Goal: Use online tool/utility: Utilize a website feature to perform a specific function

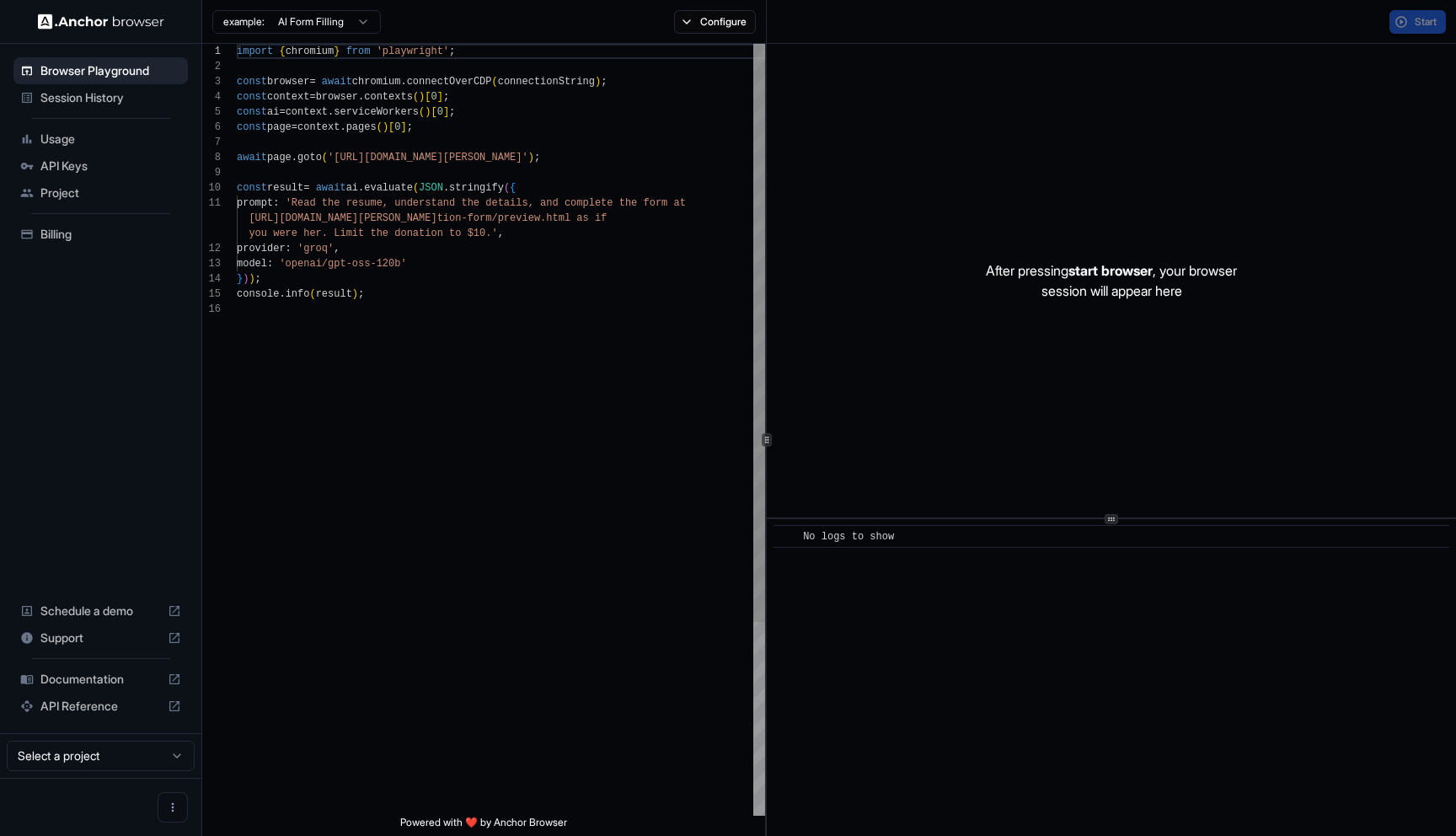
scroll to position [152, 0]
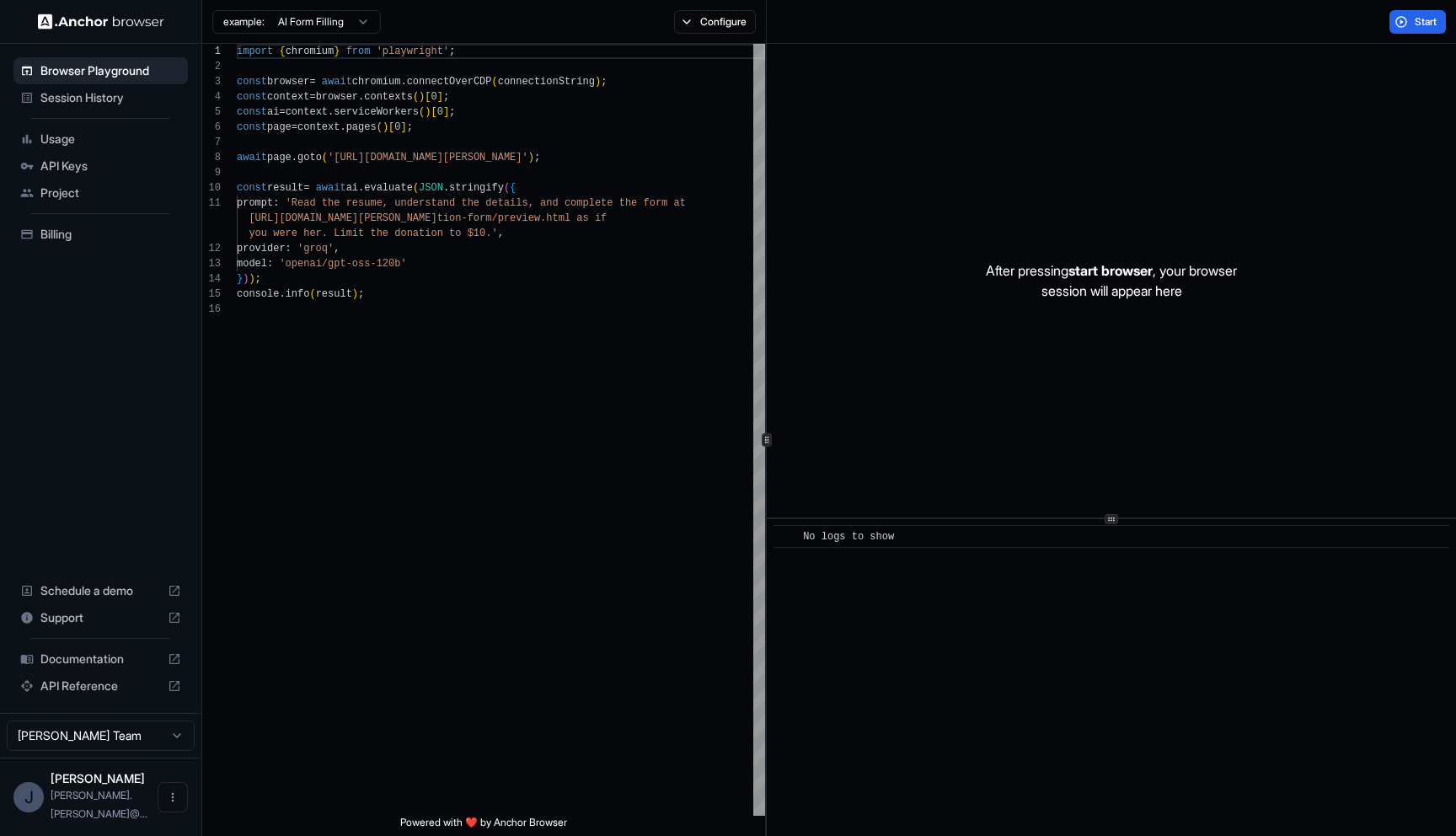
click at [46, 22] on img at bounding box center [101, 22] width 126 height 16
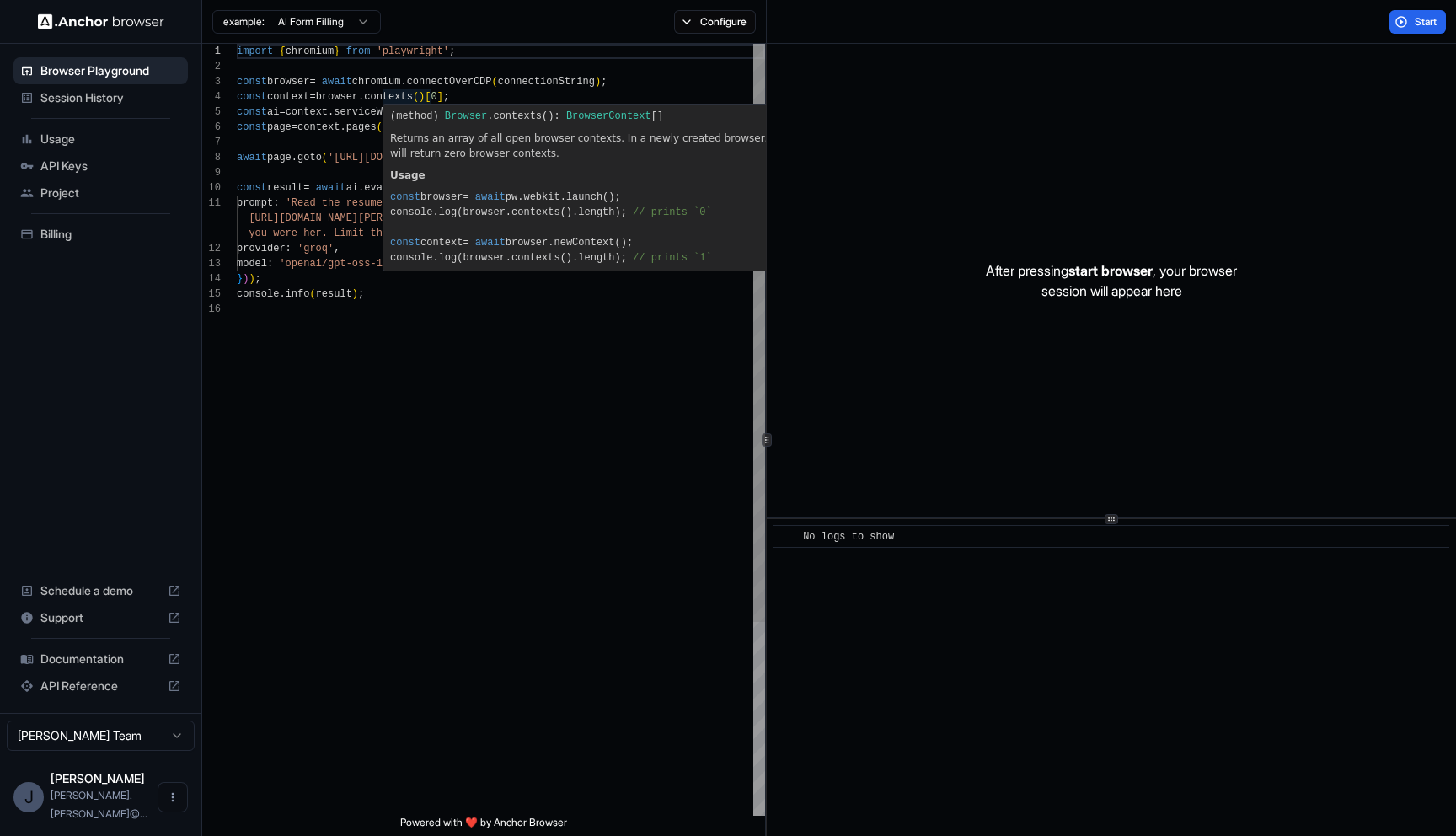
click at [393, 76] on div "import { chromium } from 'playwright' ; const browser = await chromium . connec…" at bounding box center [500, 559] width 528 height 1029
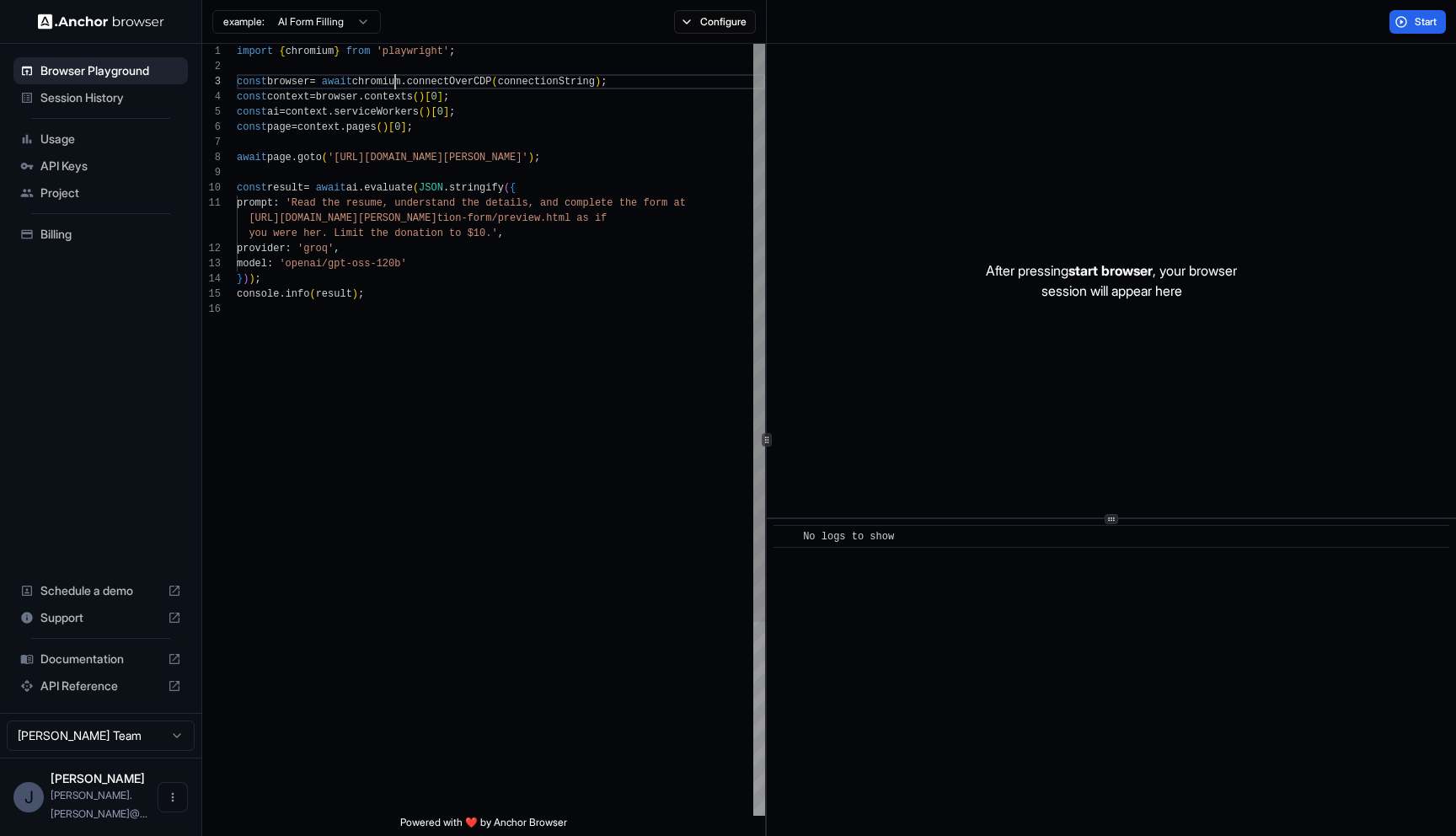
click at [393, 76] on div "import { chromium } from 'playwright' ; const browser = await chromium . connec…" at bounding box center [500, 559] width 528 height 1029
click at [389, 104] on div "import { chromium } from 'playwright' ; const browser = await chromium . connec…" at bounding box center [500, 559] width 528 height 1029
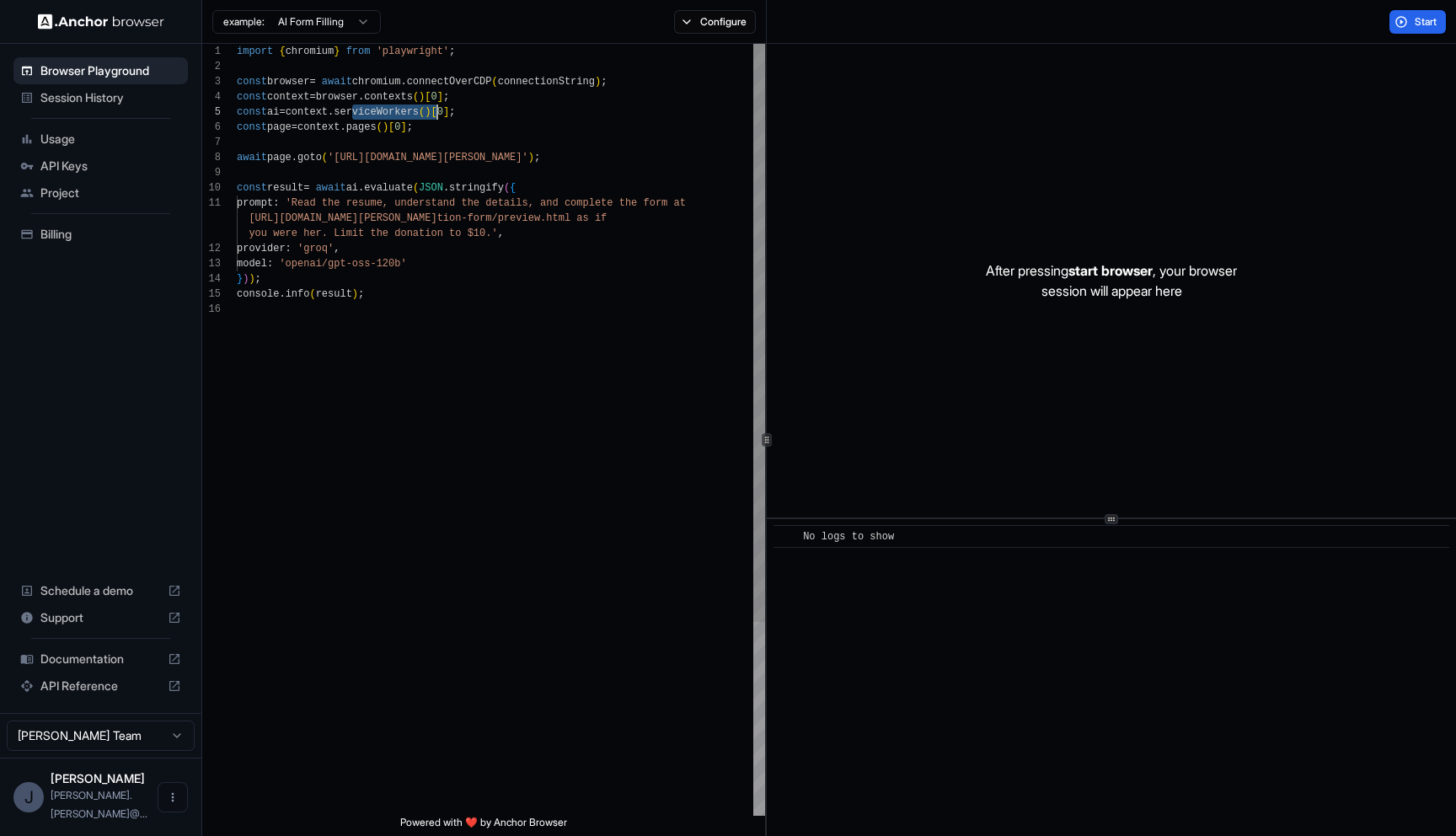
click at [389, 104] on div "import { chromium } from 'playwright' ; const browser = await chromium . connec…" at bounding box center [500, 559] width 528 height 1029
click at [99, 154] on div "API Keys" at bounding box center [101, 166] width 175 height 27
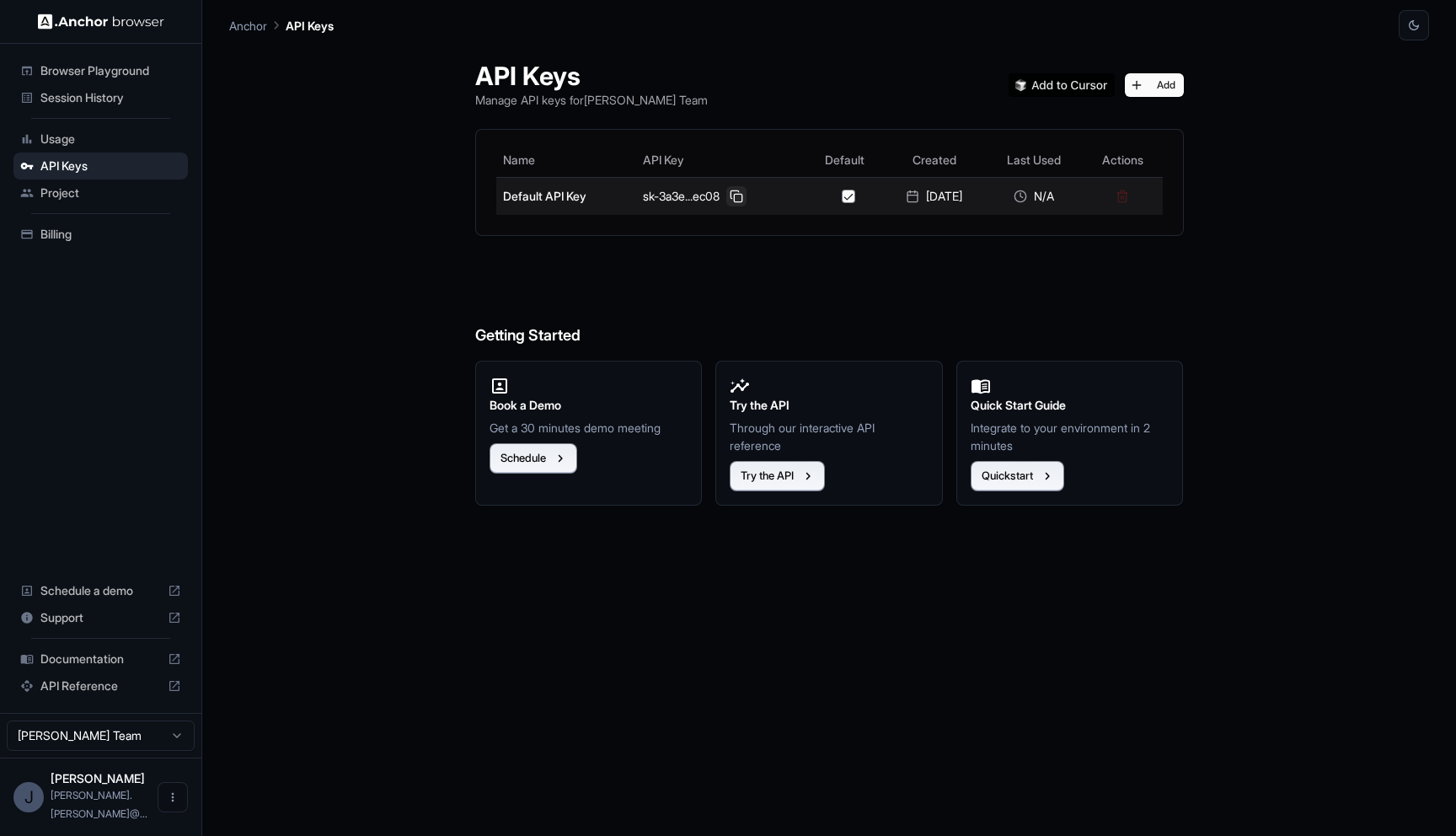
click at [732, 196] on button at bounding box center [736, 196] width 20 height 20
click at [734, 191] on button at bounding box center [736, 196] width 20 height 20
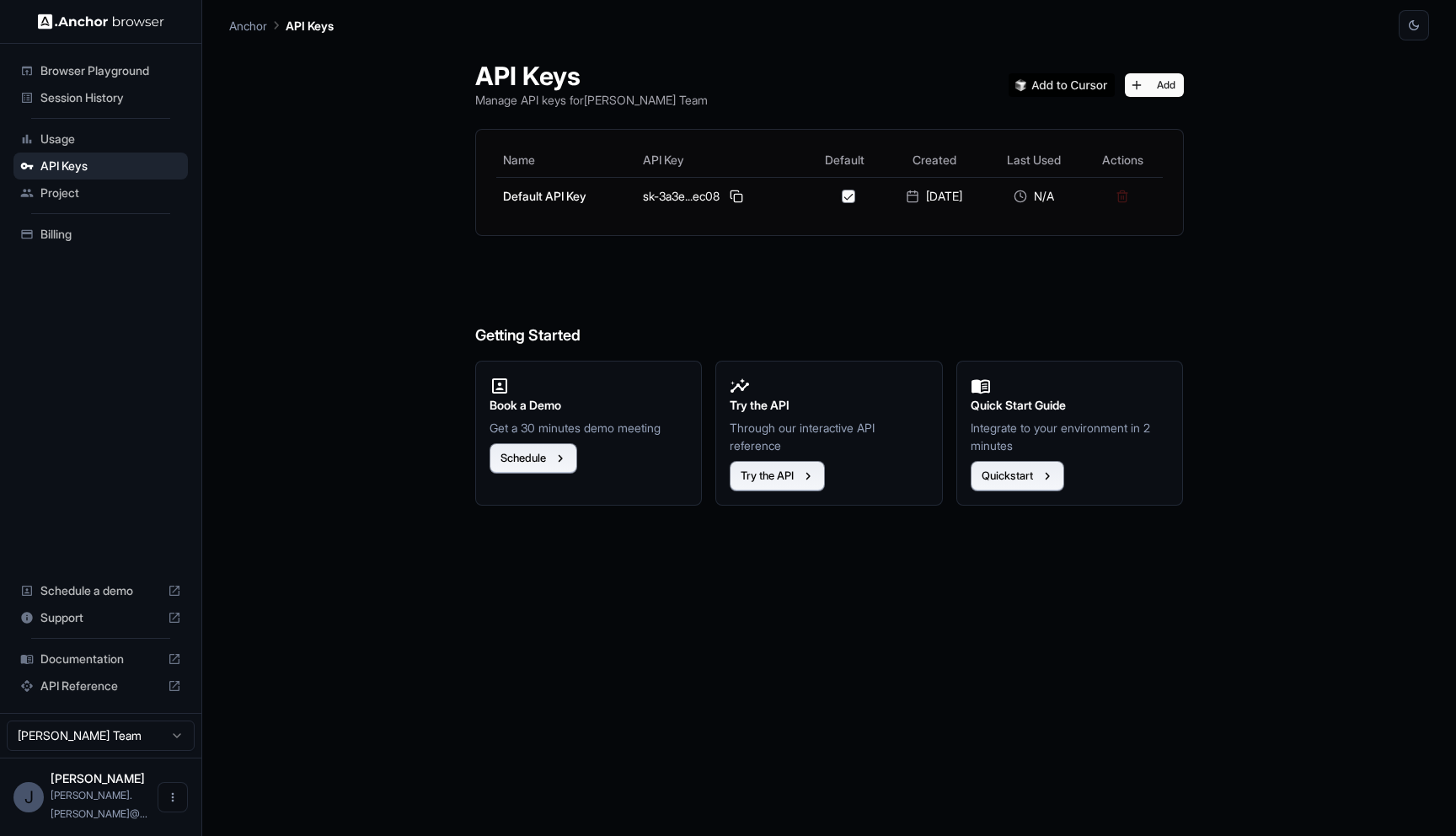
click at [90, 90] on span "Session History" at bounding box center [111, 97] width 140 height 17
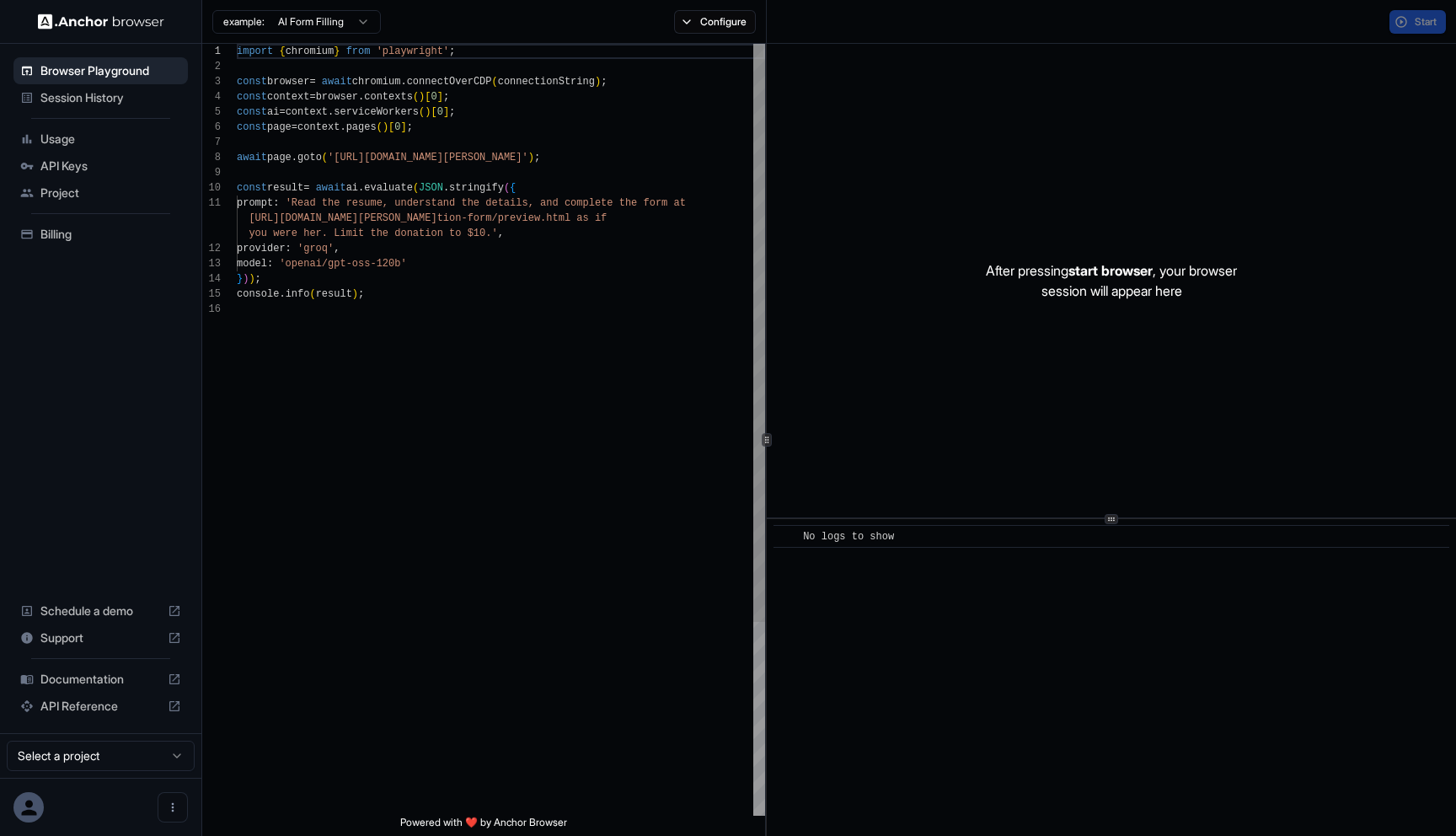
scroll to position [152, 0]
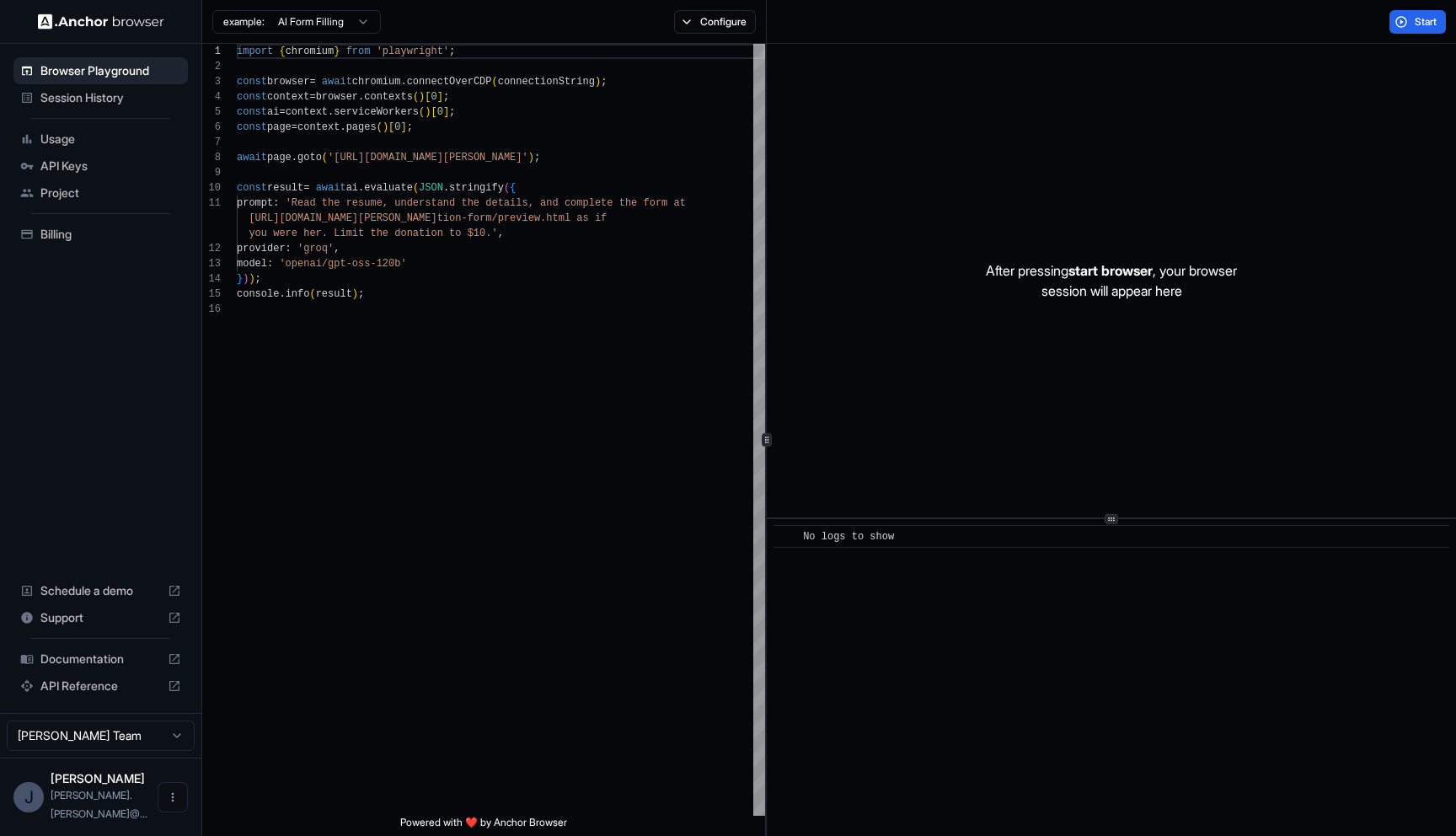
click at [105, 91] on span "Session History" at bounding box center [111, 97] width 140 height 17
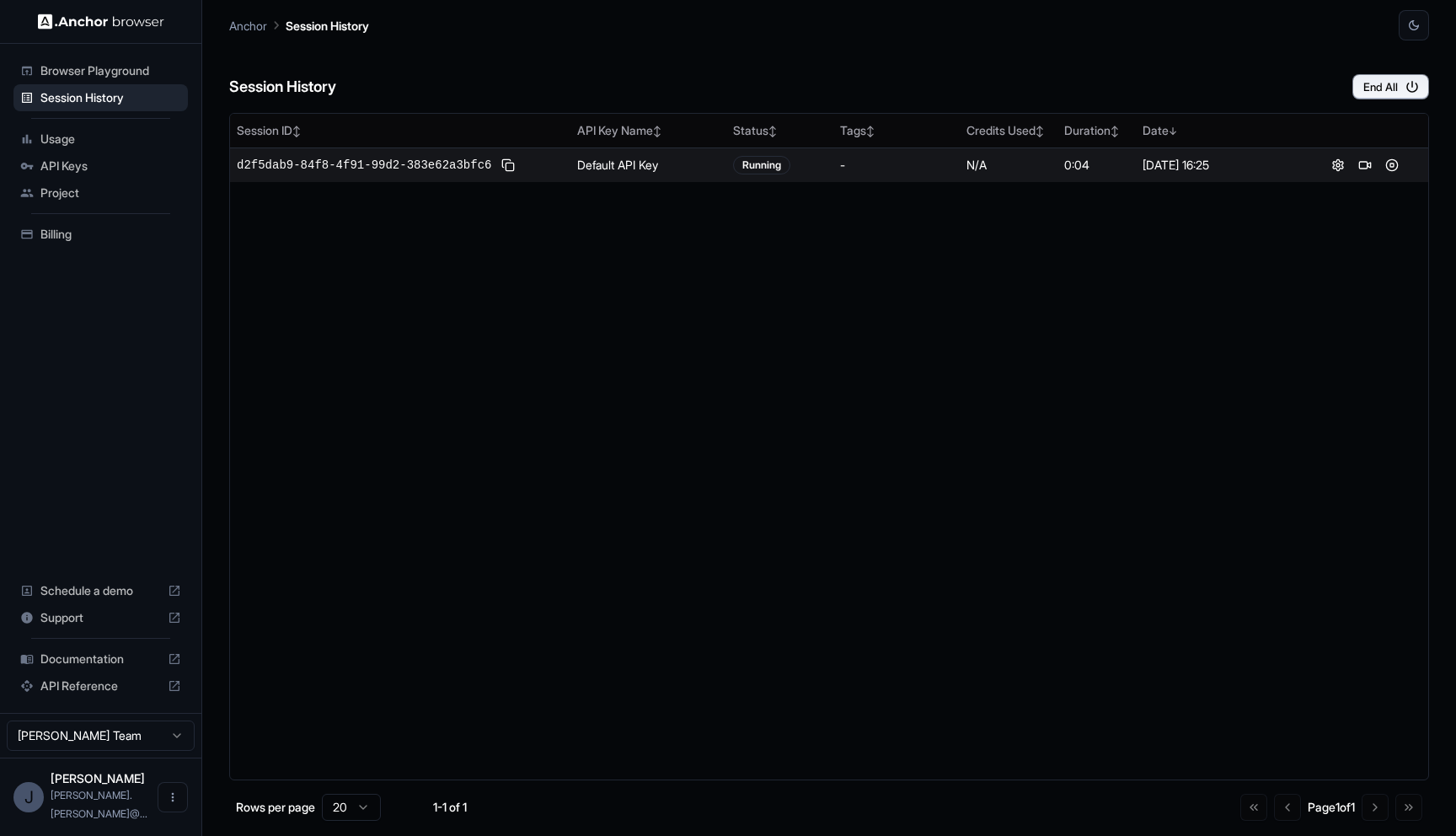
click at [299, 175] on div "d2f5dab9-84f8-4f91-99d2-383e62a3bfc6" at bounding box center [400, 165] width 327 height 20
click at [307, 164] on span "d2f5dab9-84f8-4f91-99d2-383e62a3bfc6" at bounding box center [364, 165] width 255 height 17
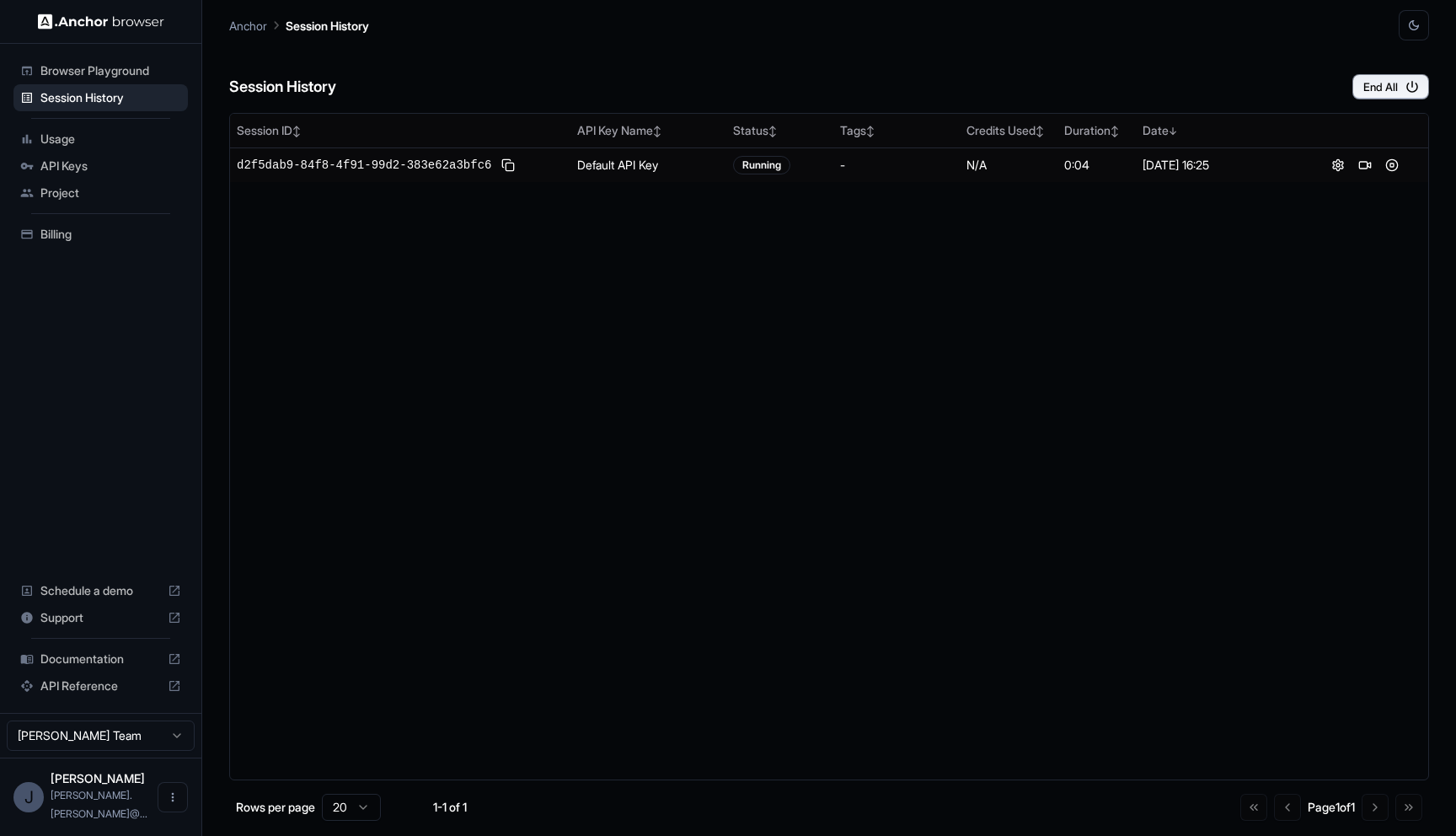
click at [1416, 31] on icon "button" at bounding box center [1413, 25] width 13 height 13
click at [1156, 107] on div at bounding box center [728, 418] width 1456 height 836
click at [98, 138] on span "Usage" at bounding box center [111, 139] width 140 height 17
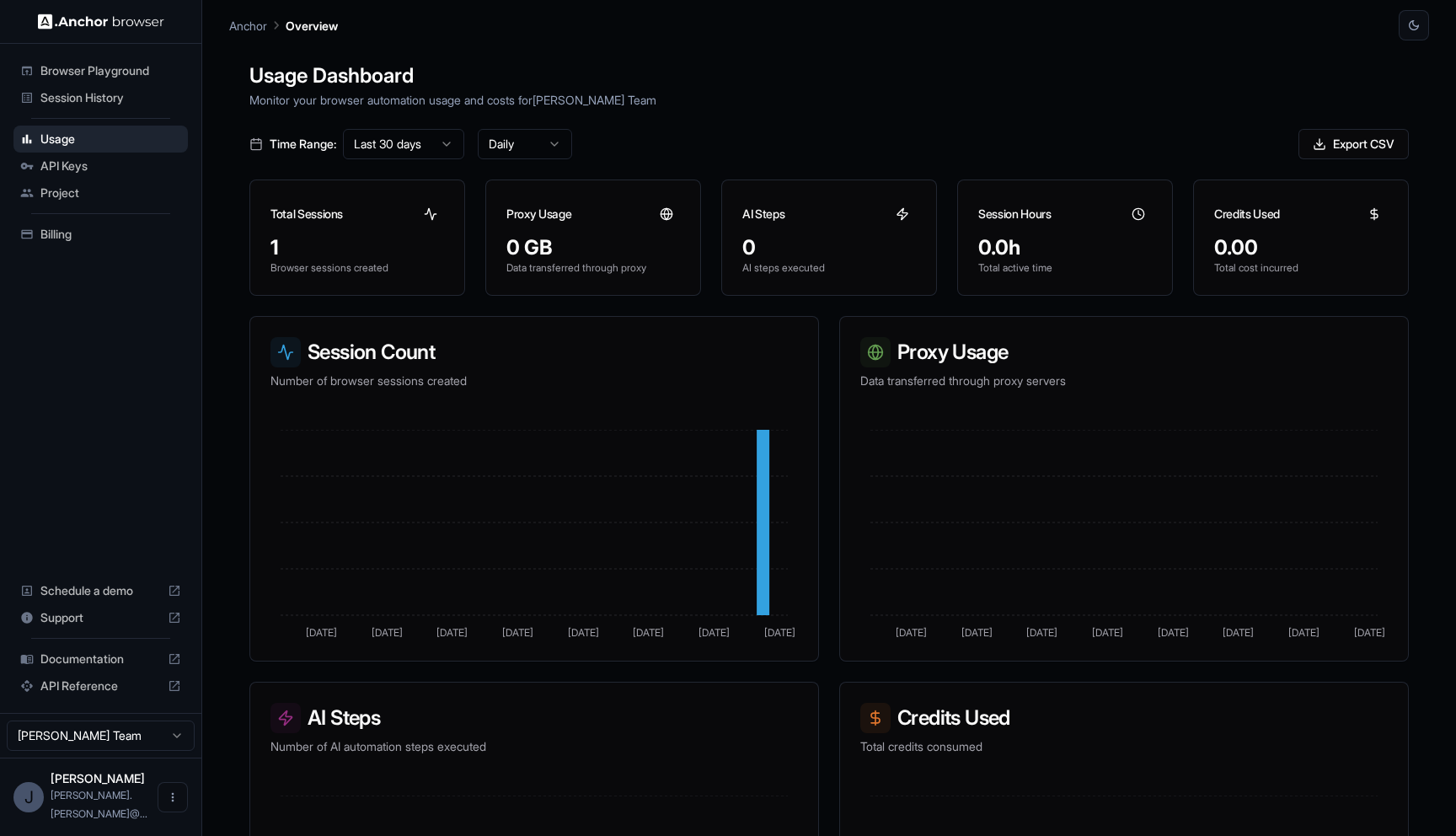
click at [113, 103] on span "Session History" at bounding box center [111, 97] width 140 height 17
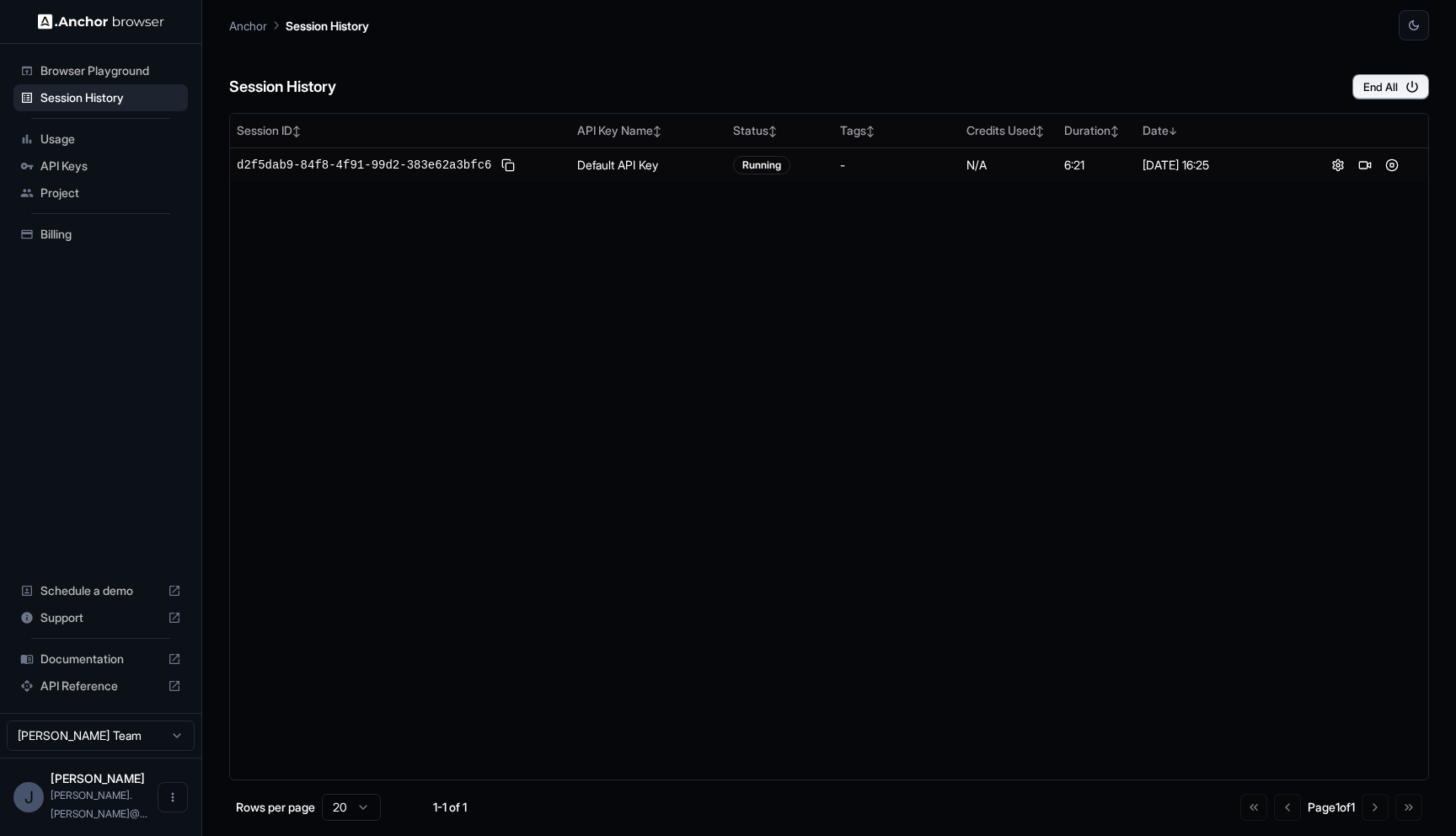
click at [125, 68] on span "Browser Playground" at bounding box center [111, 70] width 140 height 17
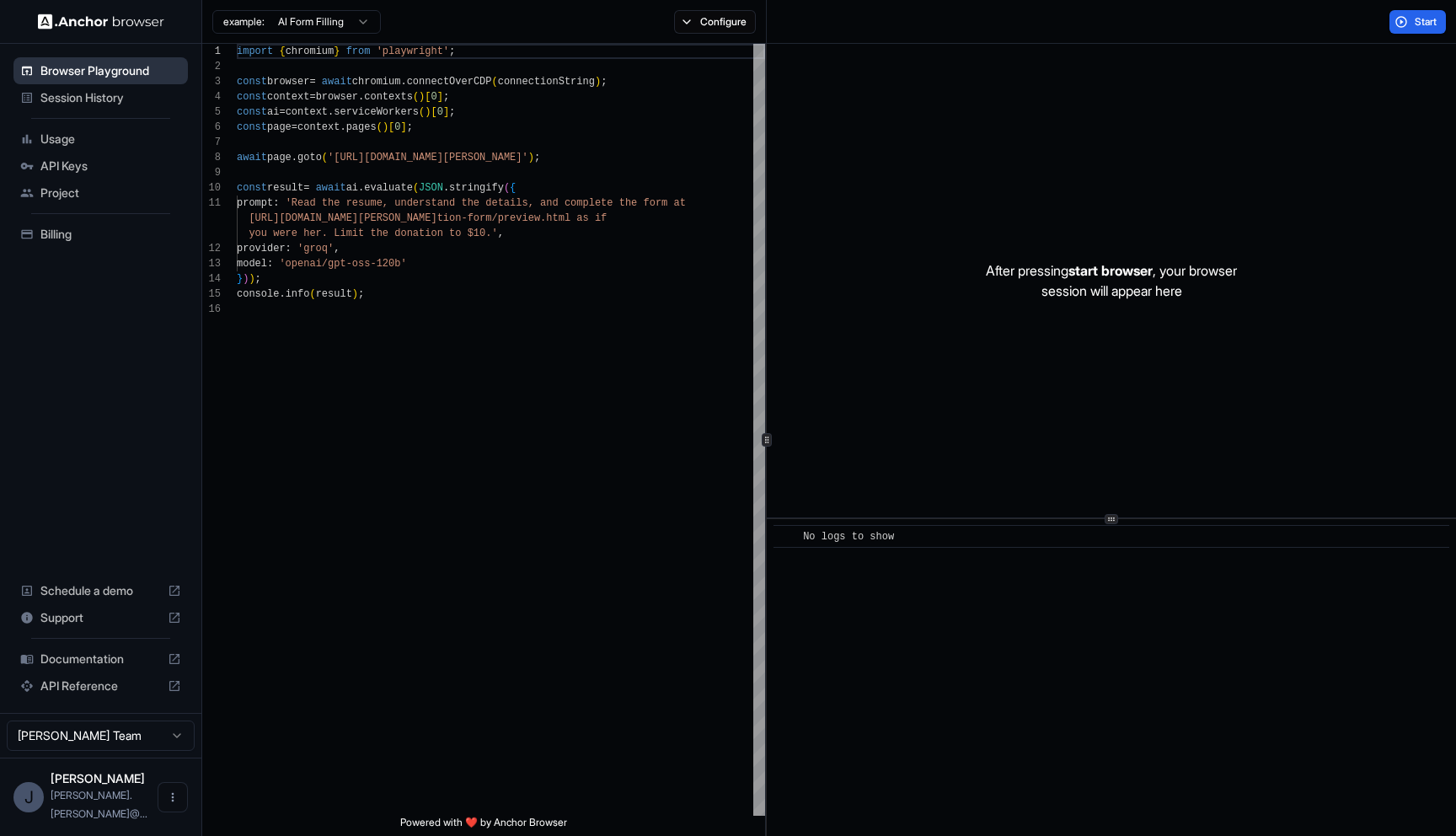
scroll to position [152, 0]
click at [291, 90] on div "import { chromium } from 'playwright' ; const browser = await chromium . connec…" at bounding box center [500, 559] width 528 height 1029
click at [280, 107] on div "import { chromium } from 'playwright' ; const browser = await chromium . connec…" at bounding box center [500, 559] width 528 height 1029
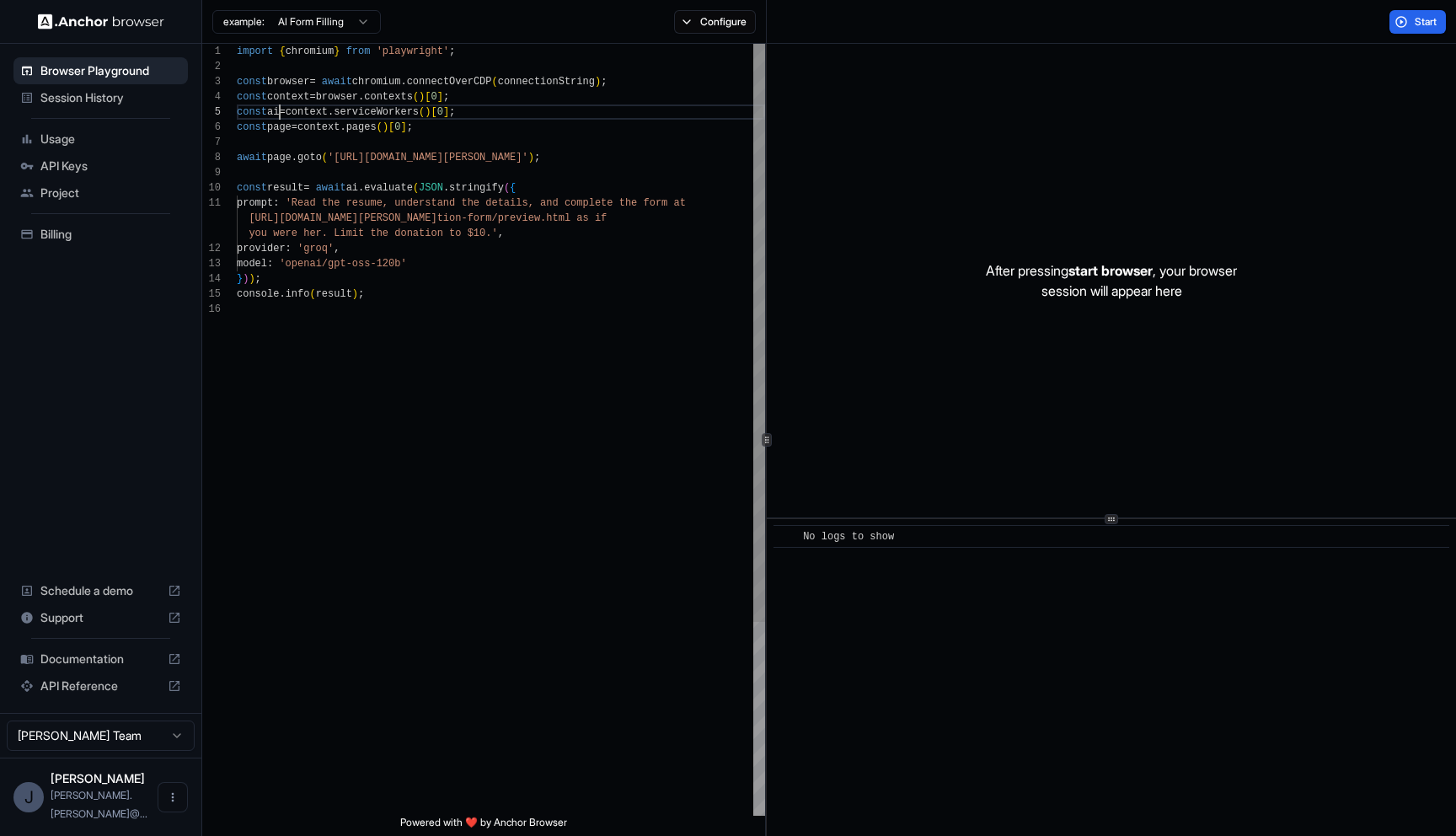
scroll to position [60, 0]
click at [280, 107] on div "import { chromium } from 'playwright' ; const browser = await chromium . connec…" at bounding box center [500, 559] width 528 height 1029
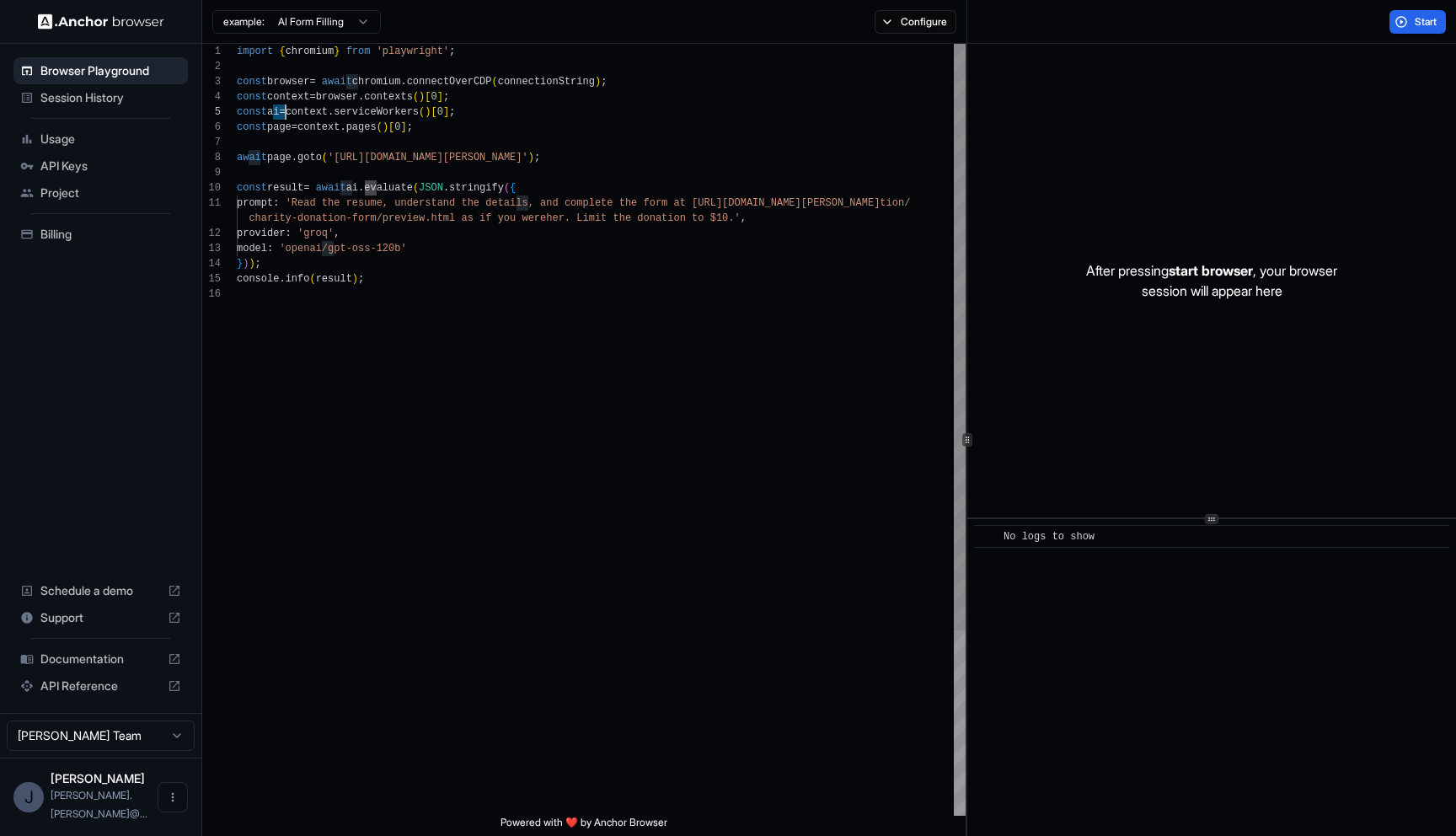
click at [966, 139] on div at bounding box center [966, 440] width 1 height 792
click at [886, 25] on button "Configure" at bounding box center [915, 22] width 82 height 23
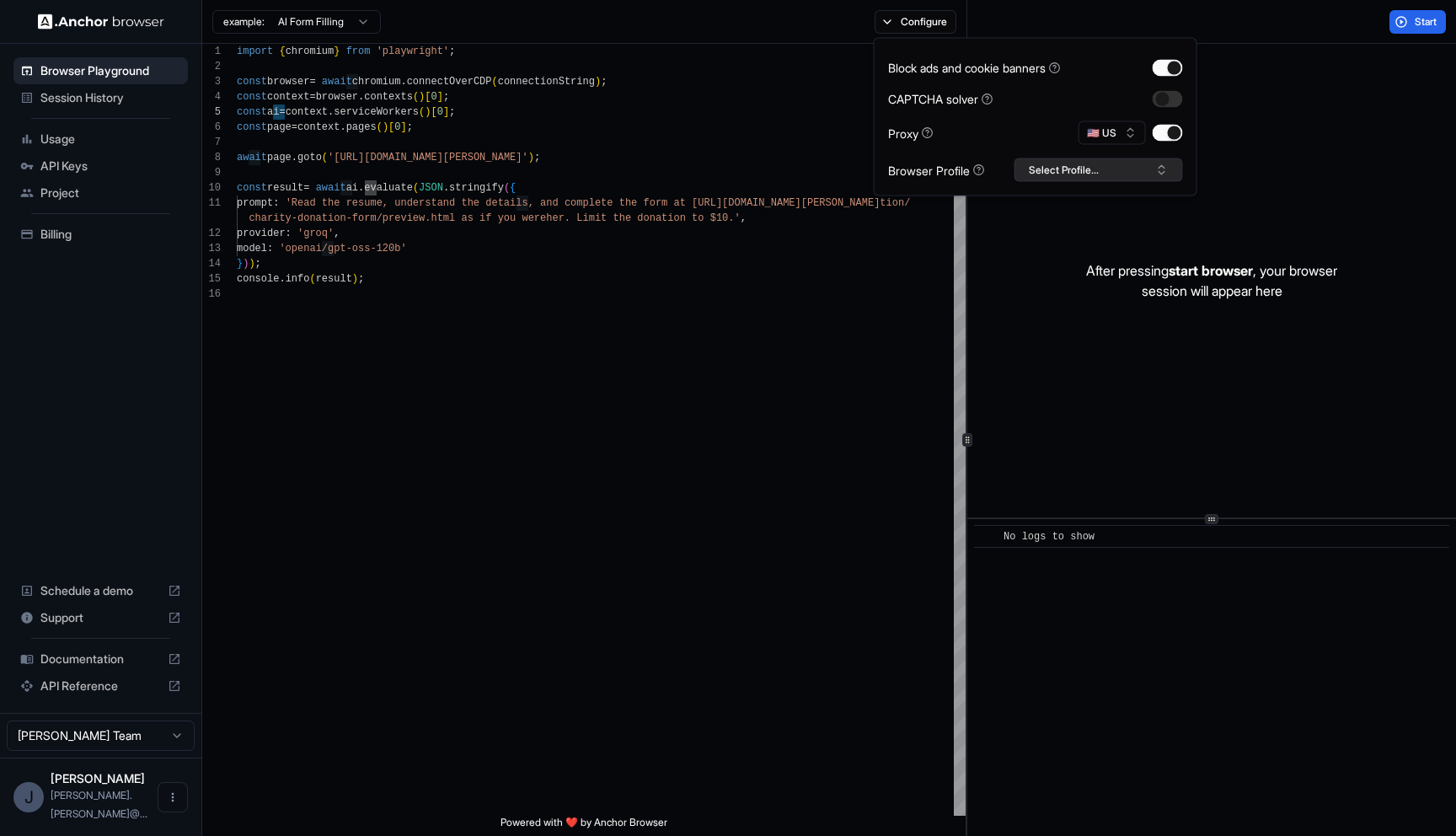
click at [1128, 172] on button "Select Profile..." at bounding box center [1098, 170] width 168 height 23
click at [1047, 112] on div "Block ads and cookie banners CAPTCHA solver Proxy 🇺🇸 US Browser Profile Select …" at bounding box center [1036, 117] width 295 height 130
click at [1269, 103] on div "After pressing start browser , your browser session will appear here" at bounding box center [1211, 281] width 489 height 473
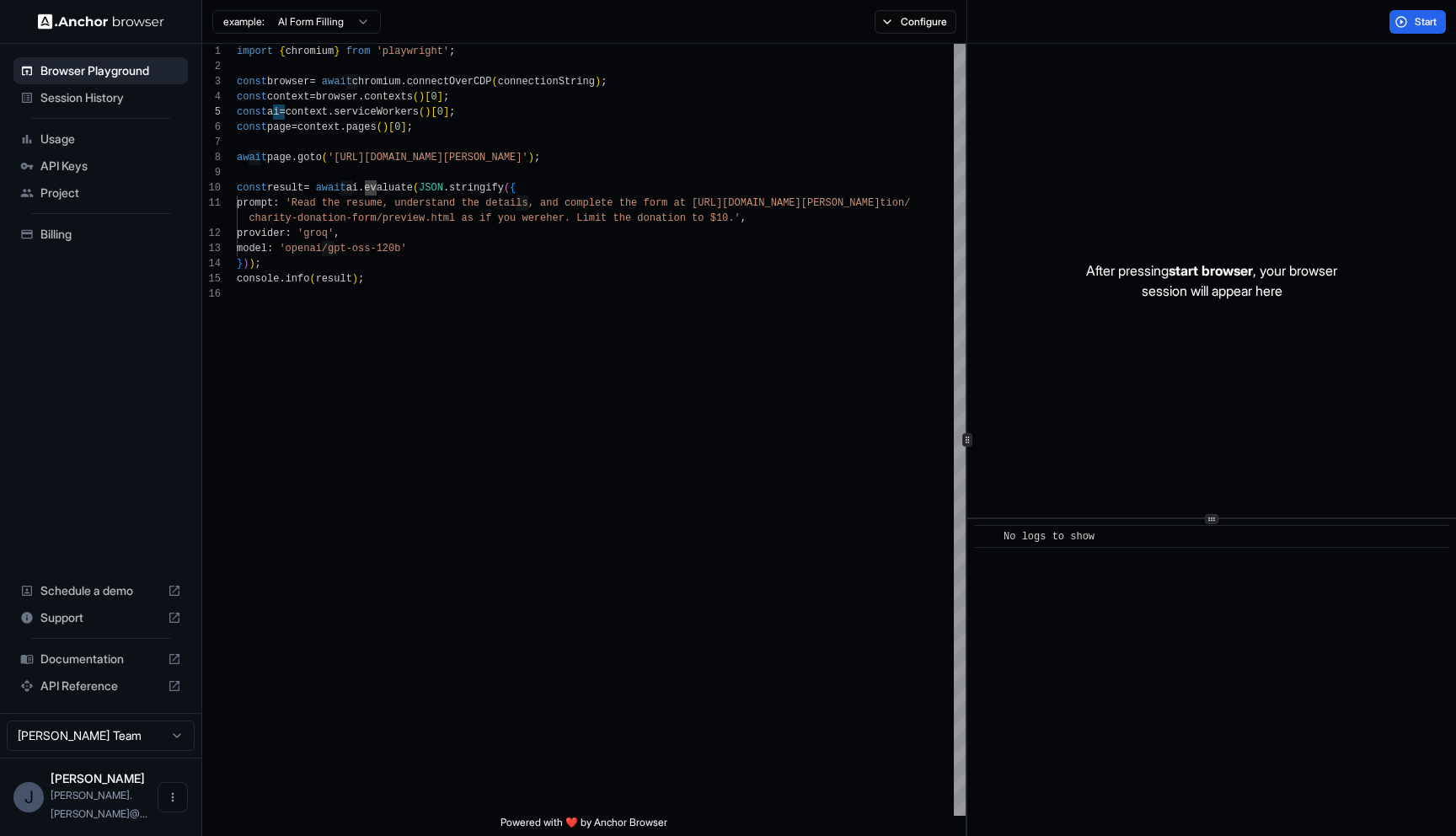
click at [346, 15] on html "Browser Playground Session History Usage API Keys Project Billing Schedule a de…" at bounding box center [728, 418] width 1456 height 836
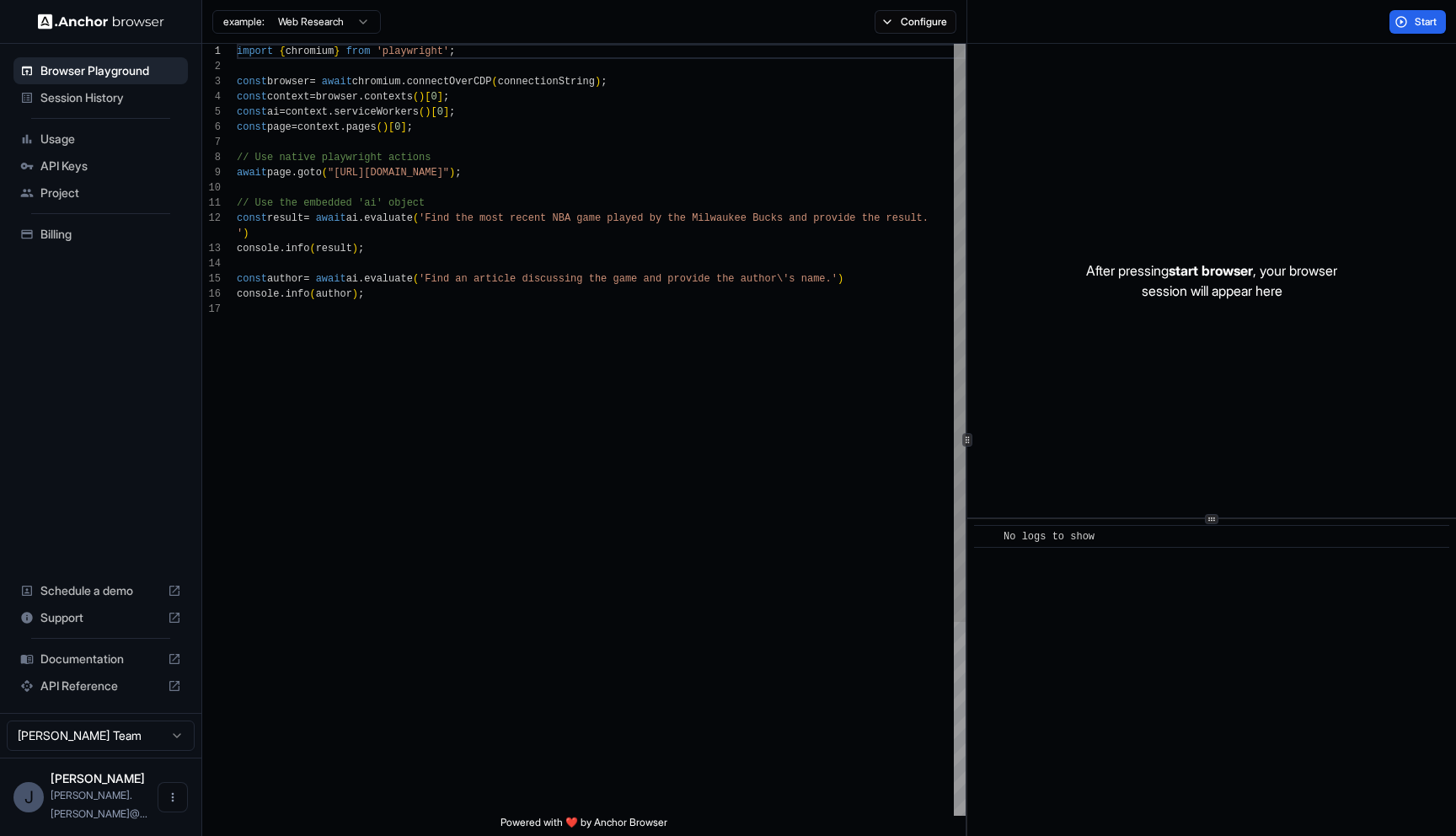
scroll to position [152, 0]
click at [273, 112] on div "import { chromium } from 'playwright' ; const browser = await chromium . connec…" at bounding box center [601, 559] width 729 height 1029
type textarea "**********"
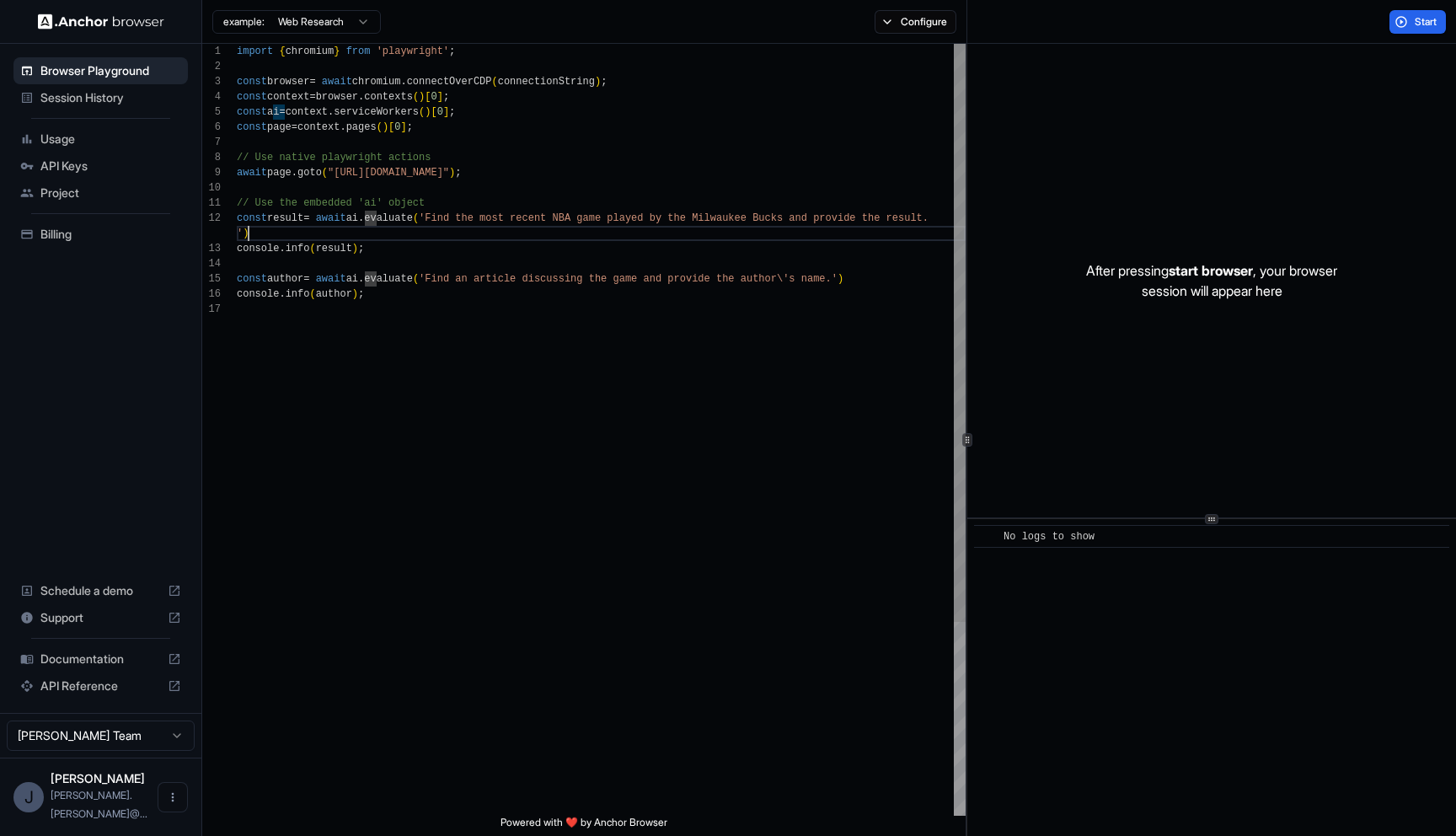
scroll to position [31, 0]
click at [530, 227] on div "import { chromium } from 'playwright' ; const browser = await chromium . connec…" at bounding box center [601, 559] width 729 height 1029
click at [535, 219] on div "import { chromium } from 'playwright' ; const browser = await chromium . connec…" at bounding box center [601, 559] width 729 height 1029
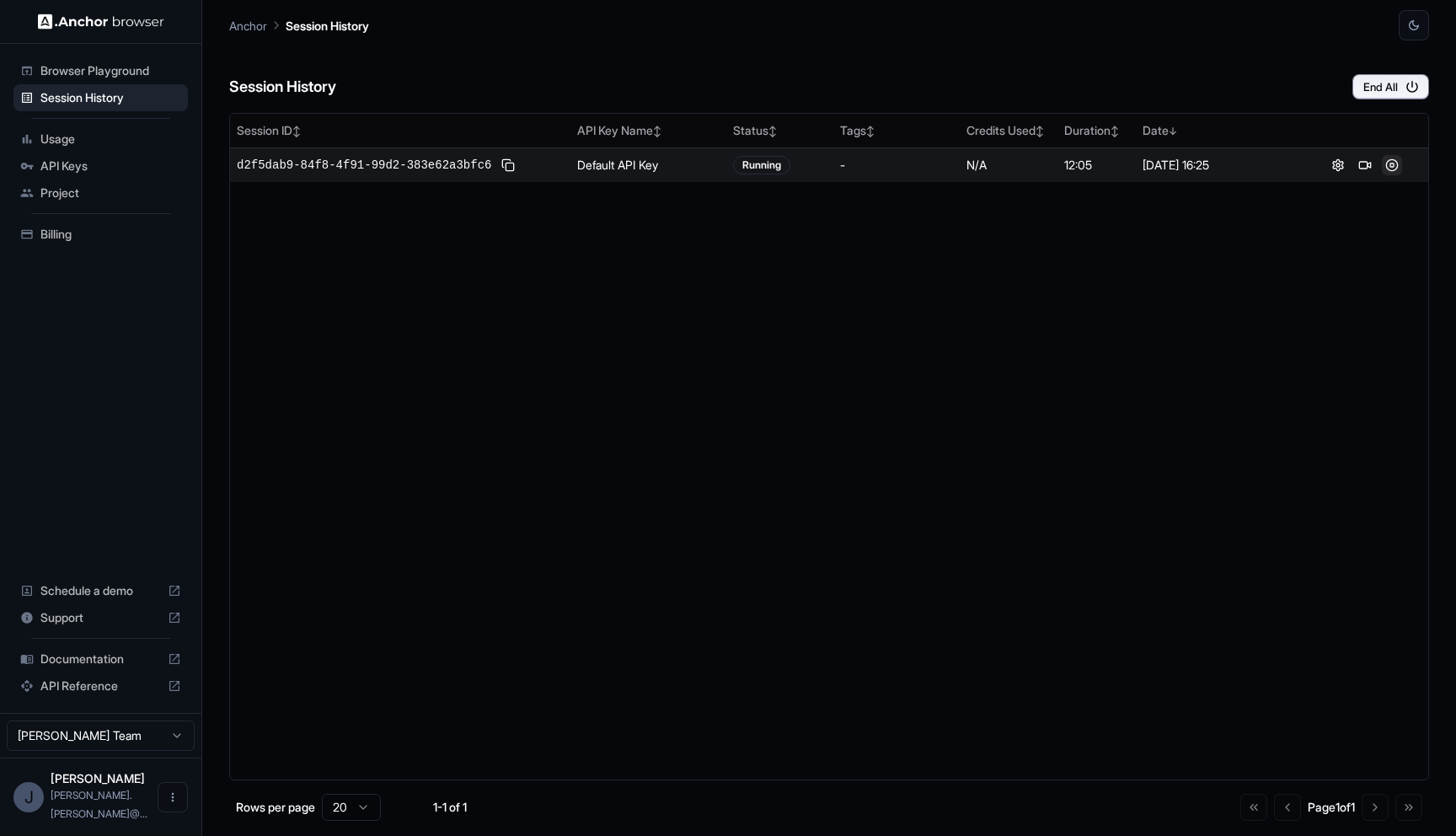
click at [1390, 163] on button at bounding box center [1391, 165] width 20 height 20
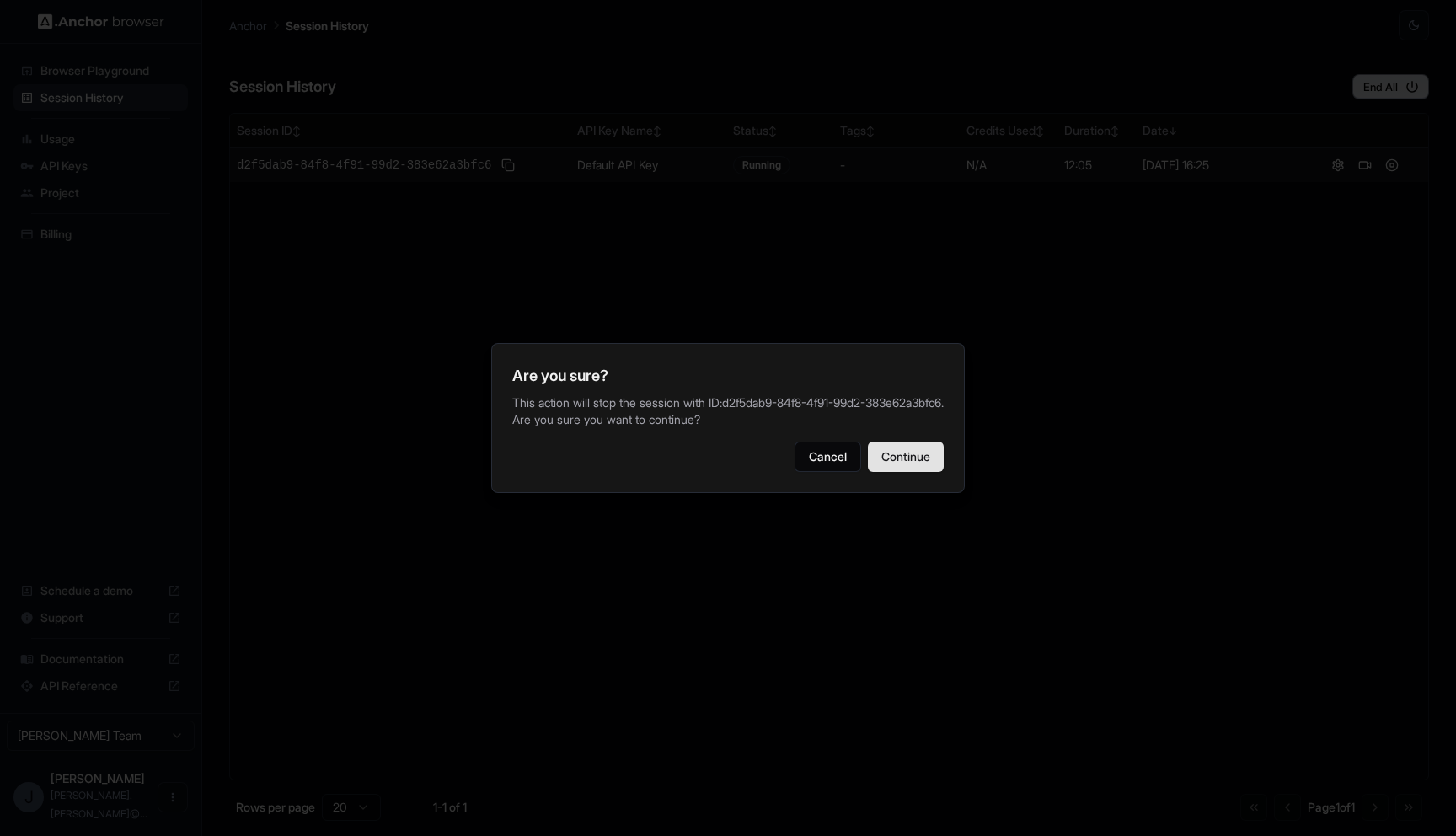
click at [902, 461] on button "Continue" at bounding box center [905, 457] width 76 height 31
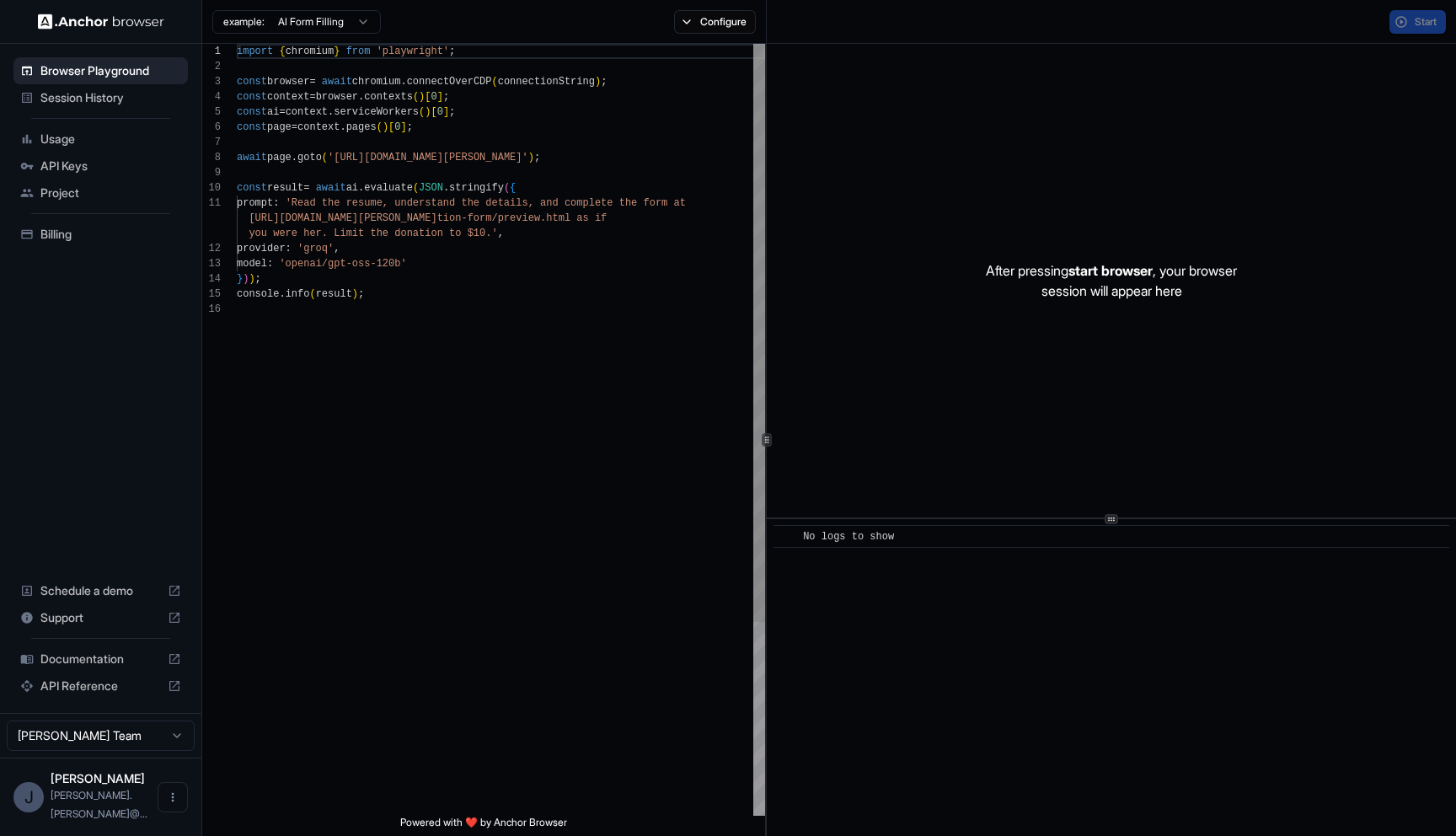
scroll to position [152, 0]
click at [417, 295] on div "import { chromium } from 'playwright' ; const browser = await chromium . connec…" at bounding box center [500, 559] width 528 height 1029
type textarea "**********"
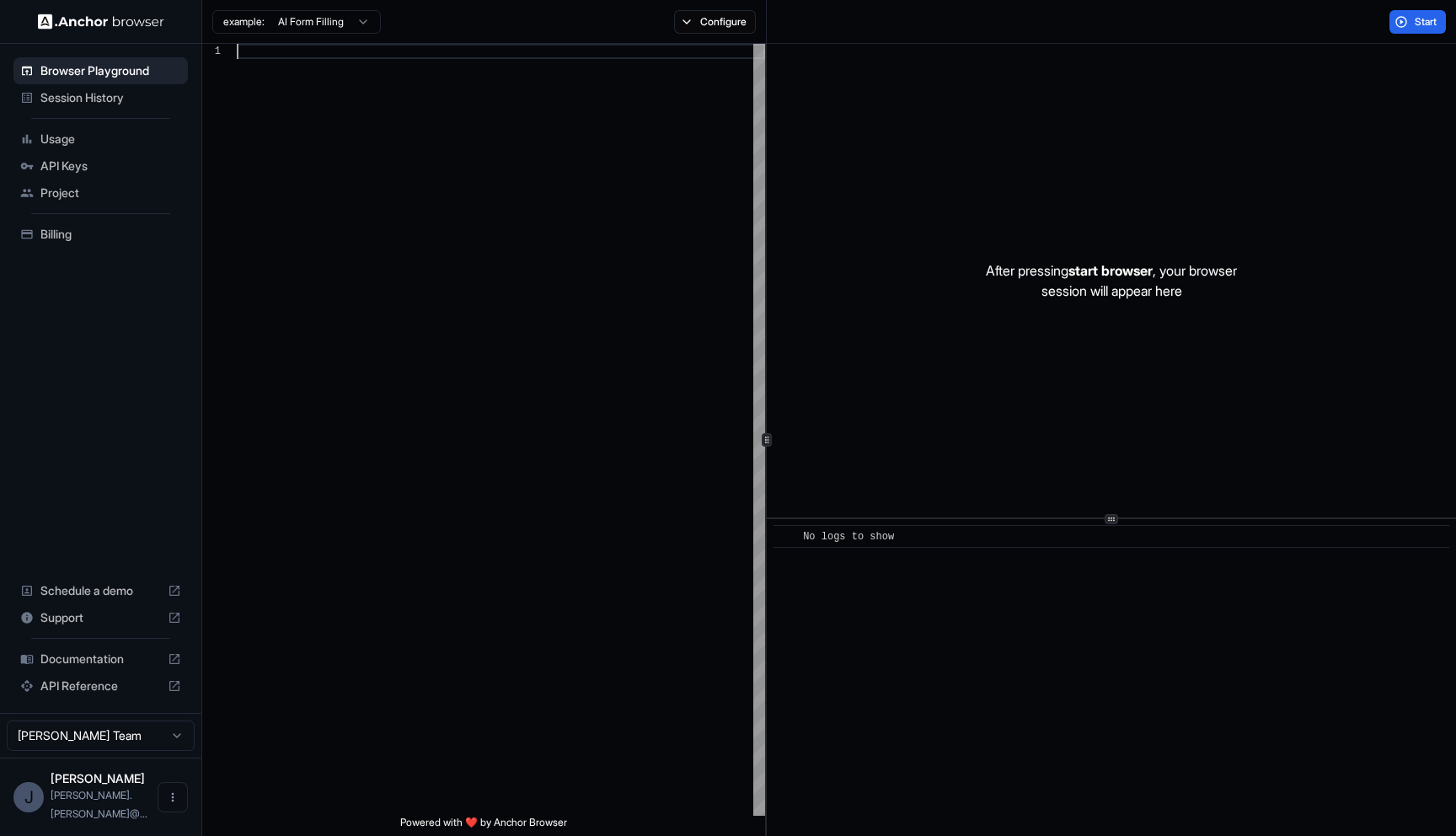
click at [464, 221] on div at bounding box center [500, 429] width 528 height 771
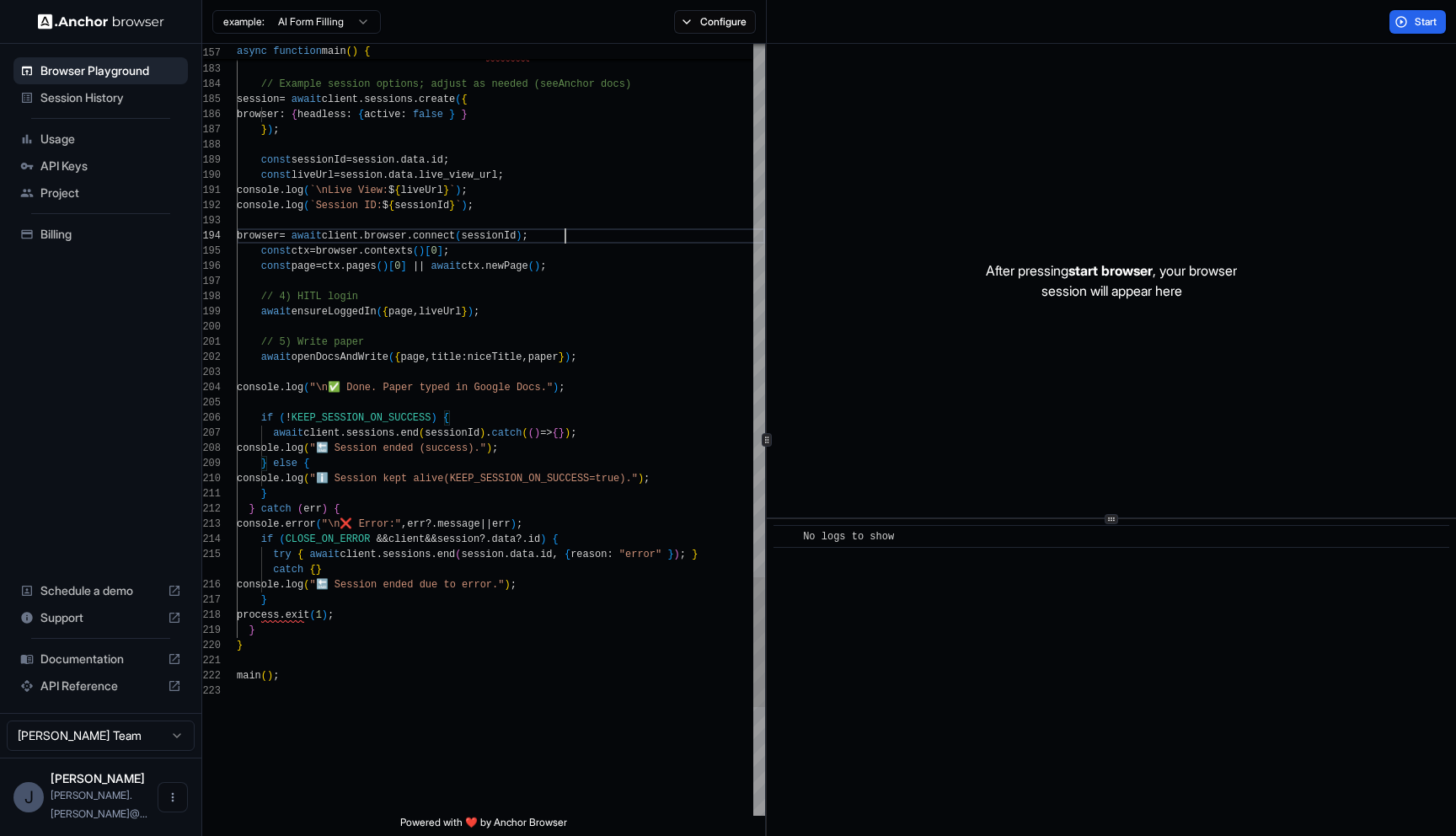
scroll to position [0, 0]
type textarea "**********"
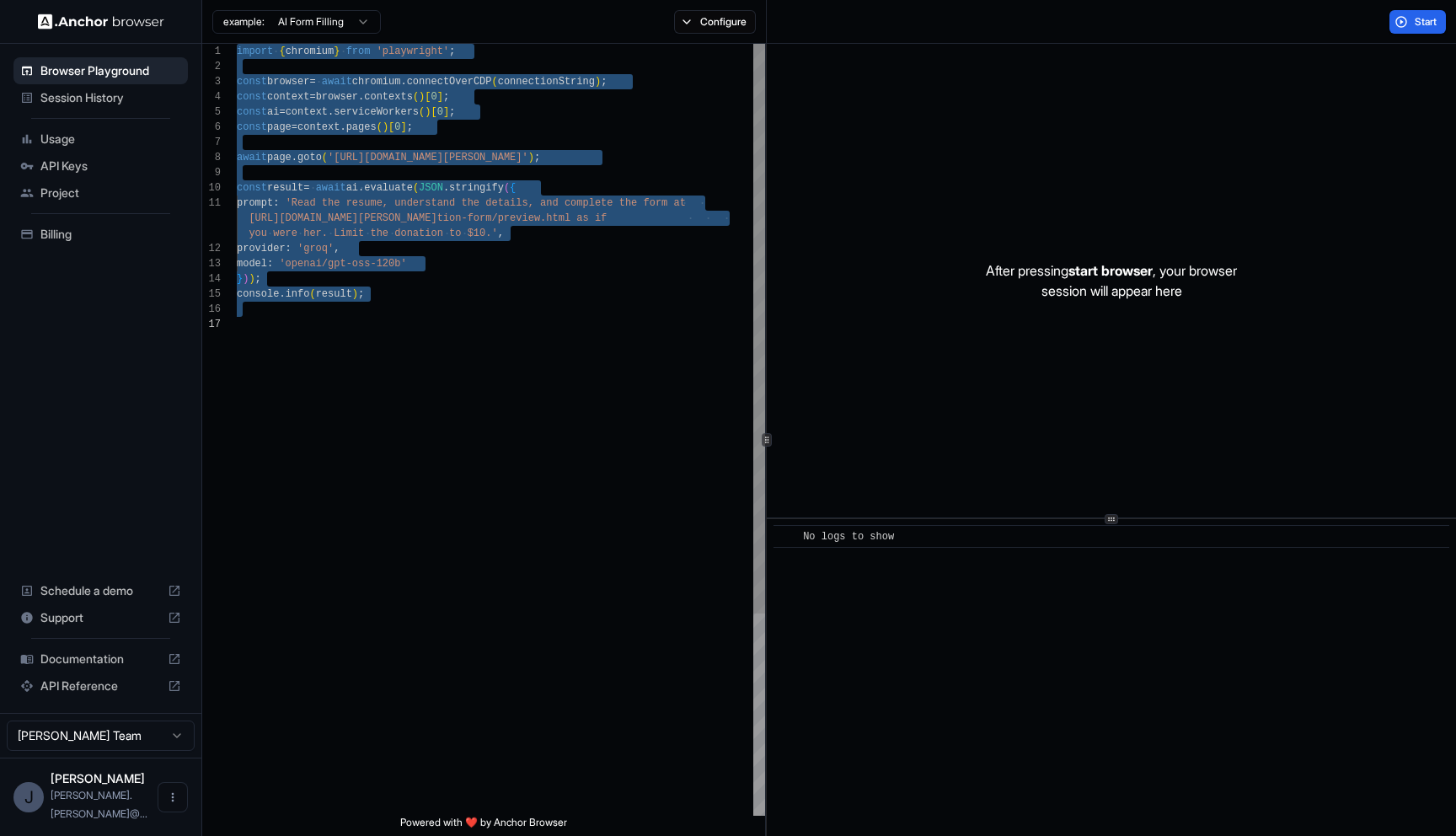
type textarea "**********"
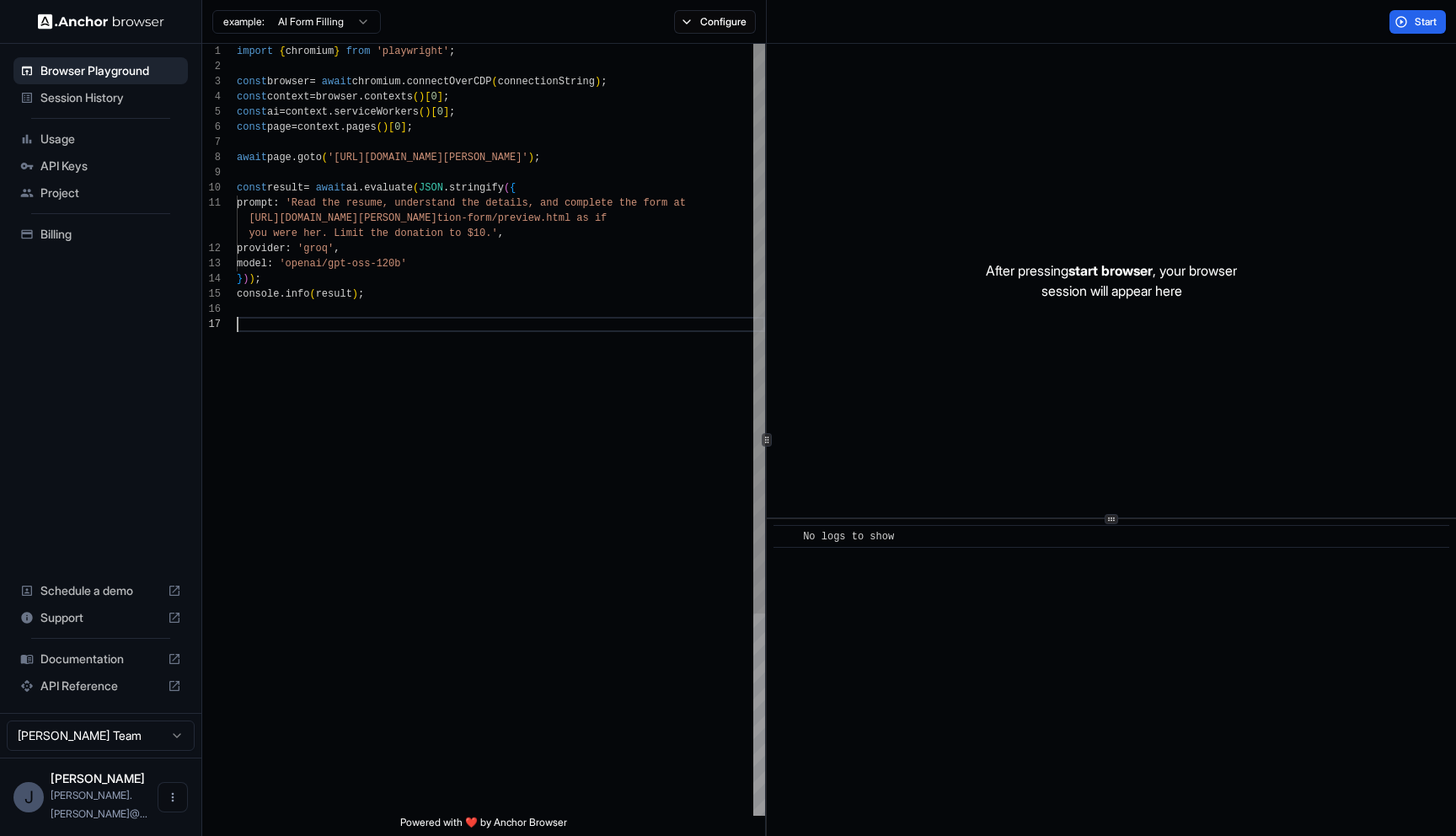
scroll to position [121, 0]
click at [715, 454] on div "import { chromium } from 'playwright' ; const browser = await chromium . connec…" at bounding box center [500, 566] width 528 height 1045
click at [402, 483] on div "import { chromium } from 'playwright' ; const browser = await chromium . connec…" at bounding box center [500, 566] width 528 height 1045
